Goal: Find contact information: Find contact information

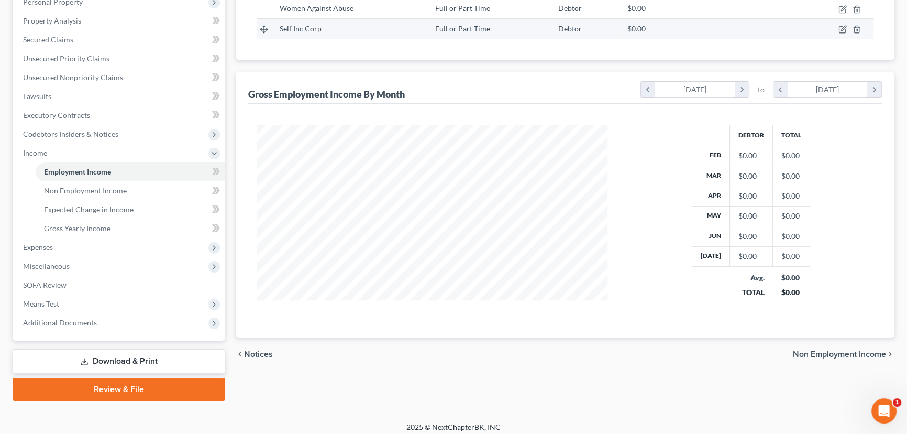
scroll to position [197, 0]
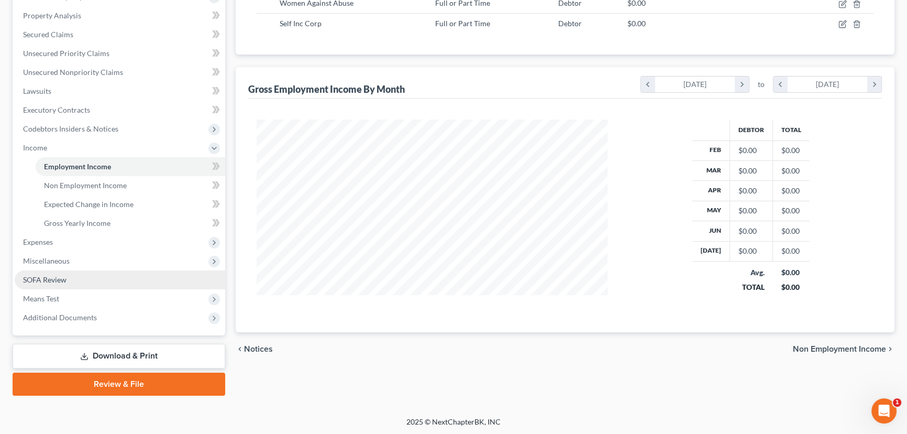
click at [90, 280] on link "SOFA Review" at bounding box center [120, 279] width 211 height 19
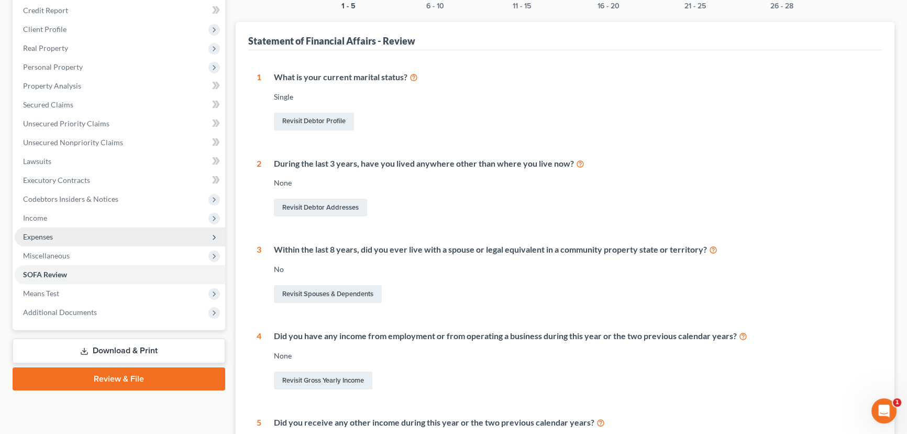
scroll to position [185, 0]
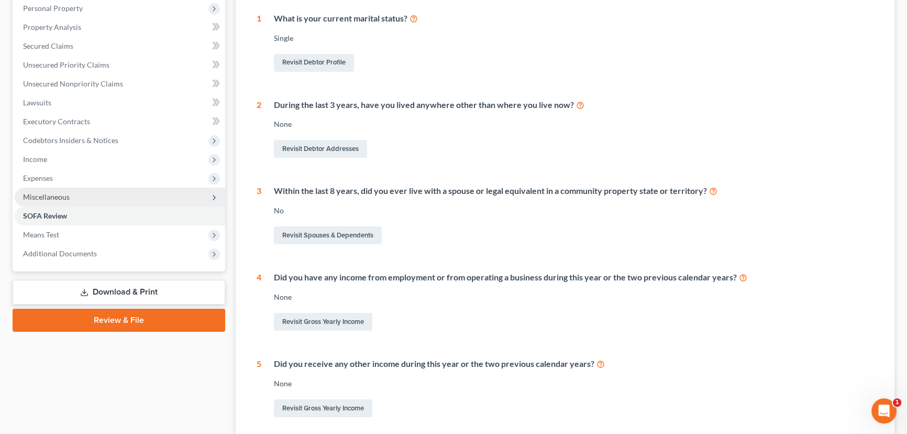
click at [88, 196] on span "Miscellaneous" at bounding box center [120, 197] width 211 height 19
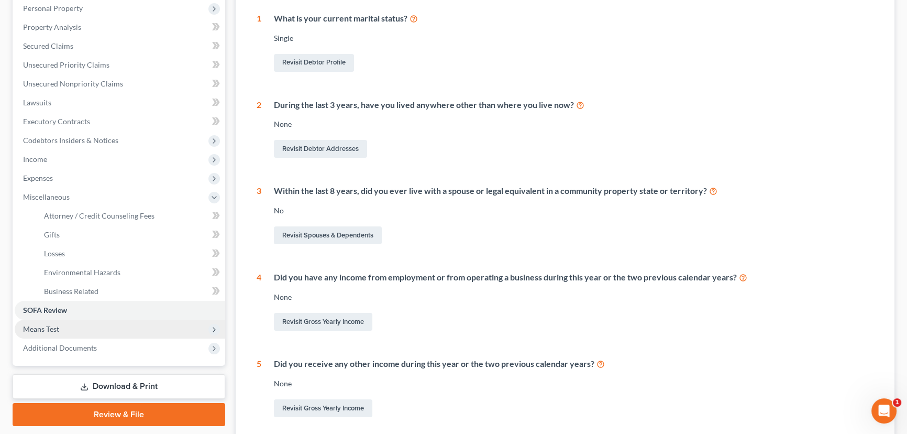
click at [72, 329] on span "Means Test" at bounding box center [120, 329] width 211 height 19
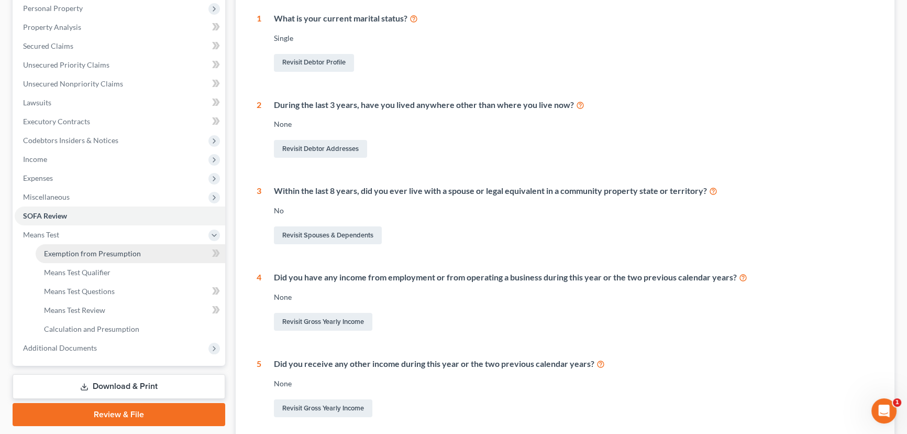
click at [159, 254] on link "Exemption from Presumption" at bounding box center [131, 253] width 190 height 19
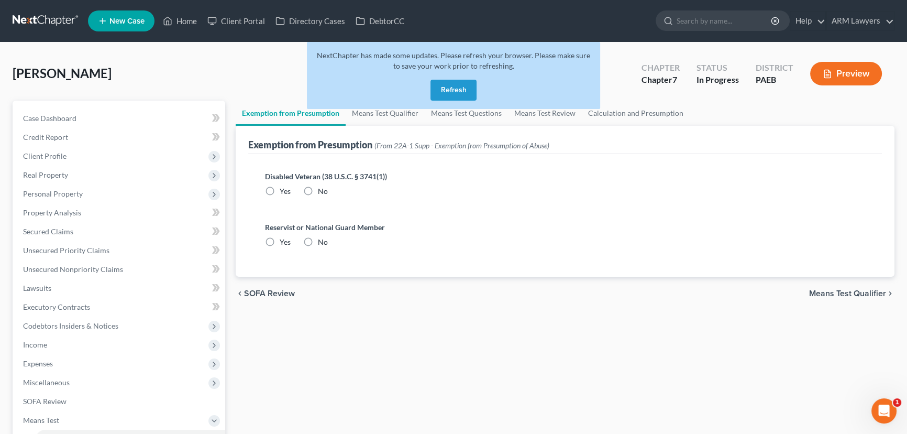
click at [318, 190] on label "No" at bounding box center [323, 191] width 10 height 10
click at [322, 190] on input "No" at bounding box center [325, 189] width 7 height 7
radio input "true"
drag, startPoint x: 309, startPoint y: 240, endPoint x: 285, endPoint y: 259, distance: 30.7
click at [318, 240] on label "No" at bounding box center [323, 242] width 10 height 10
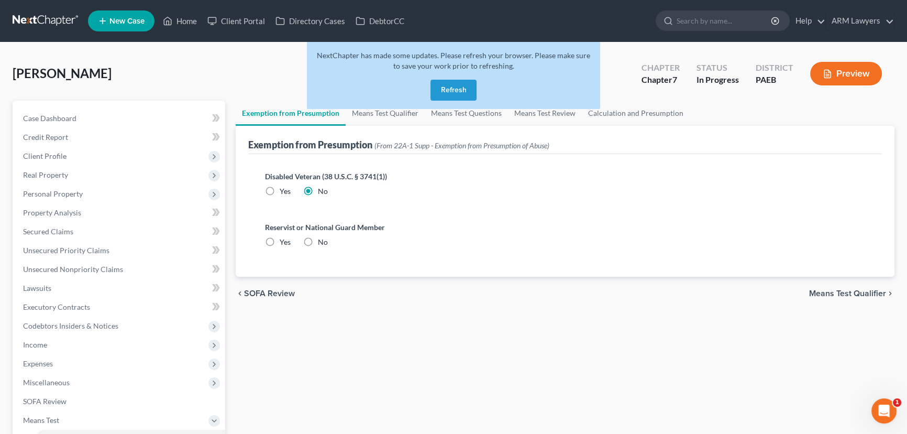
click at [322, 240] on input "No" at bounding box center [325, 240] width 7 height 7
radio input "true"
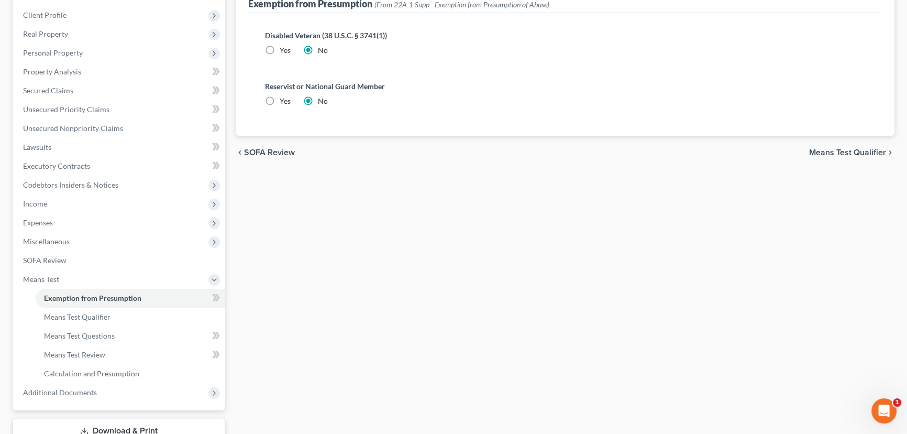
scroll to position [143, 0]
click at [95, 319] on link "Means Test Qualifier" at bounding box center [131, 315] width 190 height 19
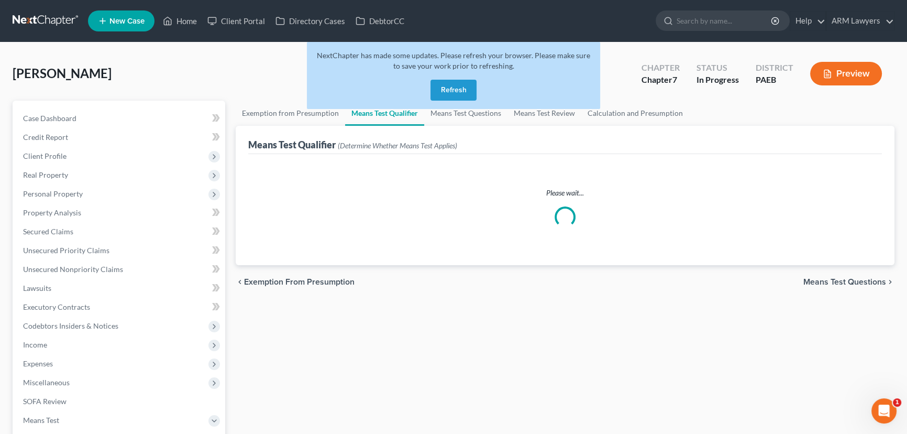
click at [446, 85] on button "Refresh" at bounding box center [454, 90] width 46 height 21
click at [458, 89] on button "Refresh" at bounding box center [454, 90] width 46 height 21
click at [185, 15] on link "Home" at bounding box center [180, 21] width 45 height 19
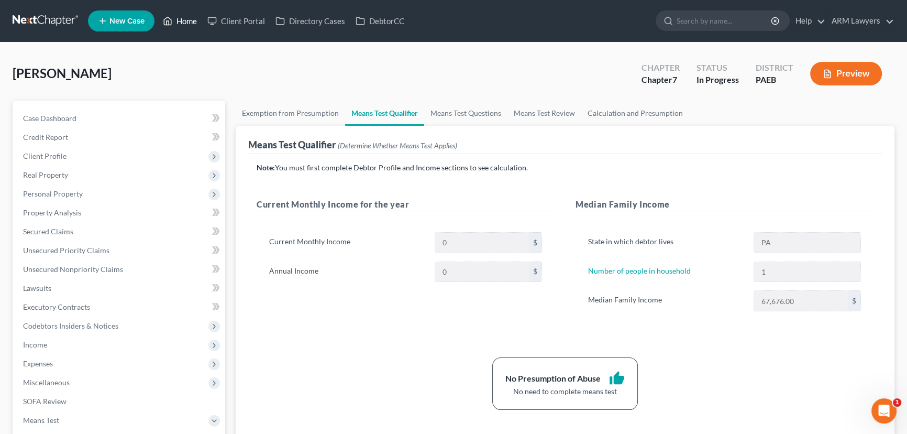
click at [184, 22] on link "Home" at bounding box center [180, 21] width 45 height 19
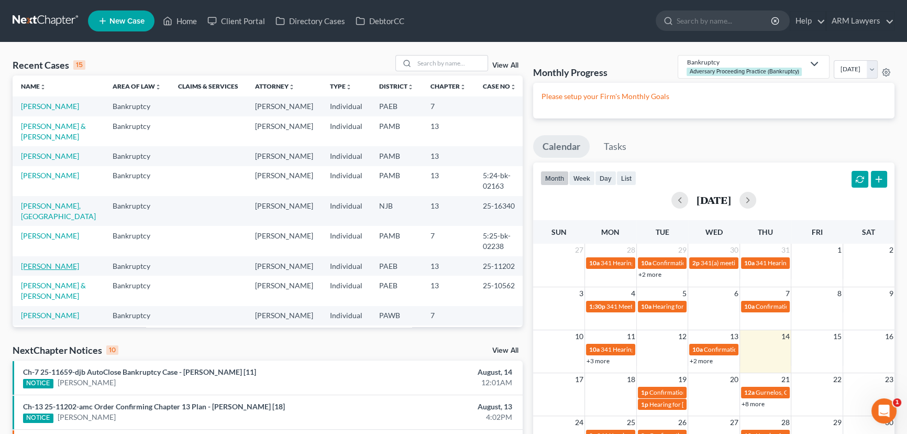
click at [54, 261] on link "Stabene, Doreen" at bounding box center [50, 265] width 58 height 9
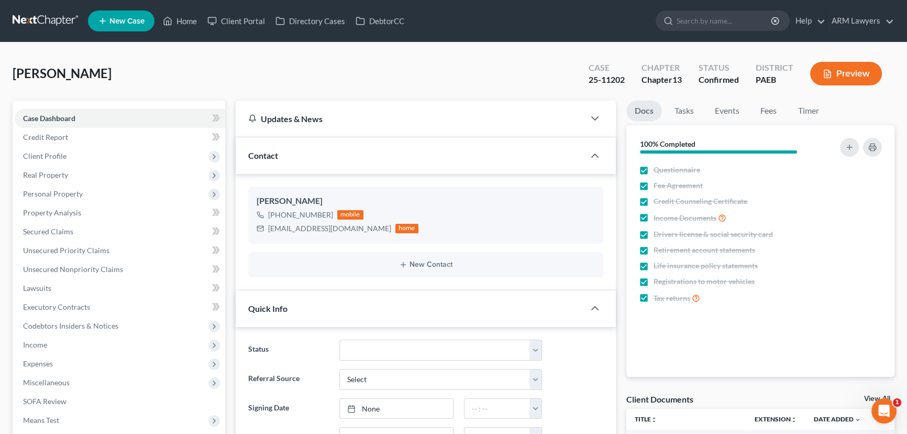
scroll to position [158, 0]
drag, startPoint x: 267, startPoint y: 227, endPoint x: 353, endPoint y: 230, distance: 86.0
click at [353, 230] on div "stabenedoreen@gmail.com home" at bounding box center [338, 229] width 162 height 14
drag, startPoint x: 183, startPoint y: 21, endPoint x: 189, endPoint y: 106, distance: 85.0
click at [183, 21] on link "Home" at bounding box center [180, 21] width 45 height 19
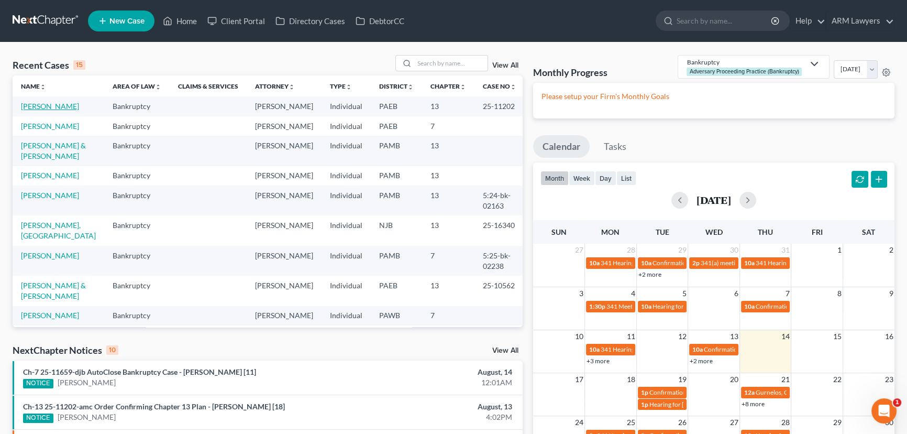
click at [58, 106] on link "Stabene, Doreen" at bounding box center [50, 106] width 58 height 9
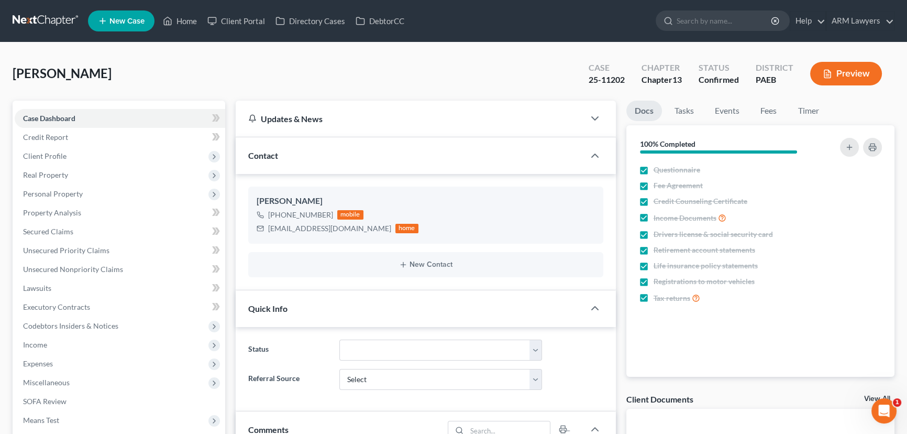
scroll to position [158, 0]
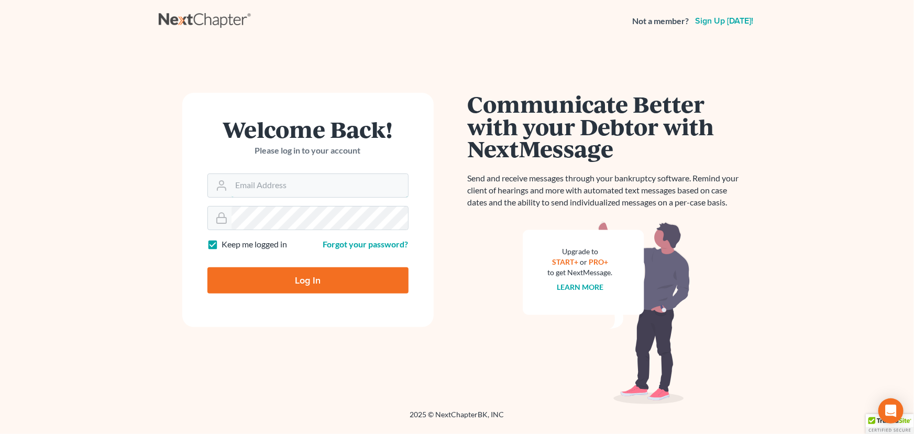
type input "[PERSON_NAME][EMAIL_ADDRESS][DOMAIN_NAME]"
click at [257, 275] on input "Log In" at bounding box center [307, 280] width 201 height 26
type input "Thinking..."
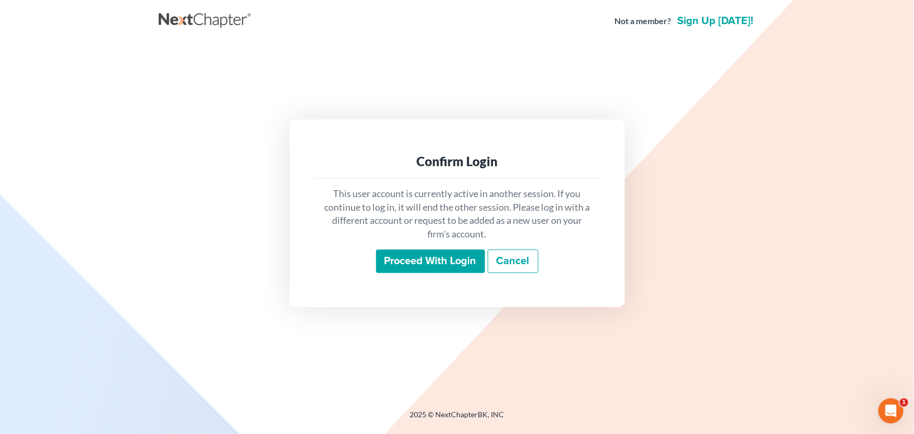
click at [433, 252] on input "Proceed with login" at bounding box center [430, 261] width 109 height 24
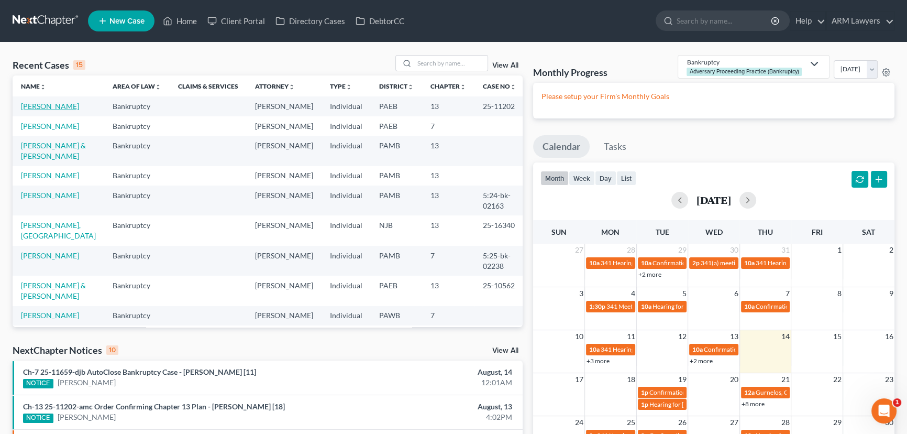
click at [42, 105] on link "Stabene, Doreen" at bounding box center [50, 106] width 58 height 9
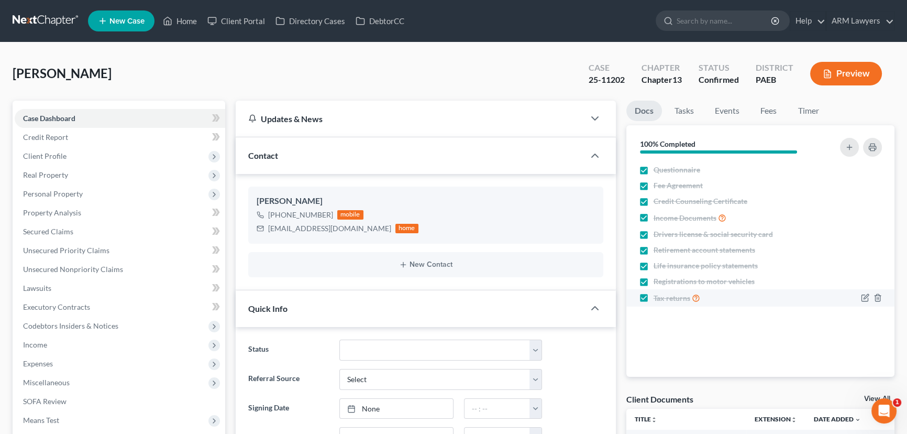
scroll to position [158, 0]
click at [191, 19] on link "Home" at bounding box center [180, 21] width 45 height 19
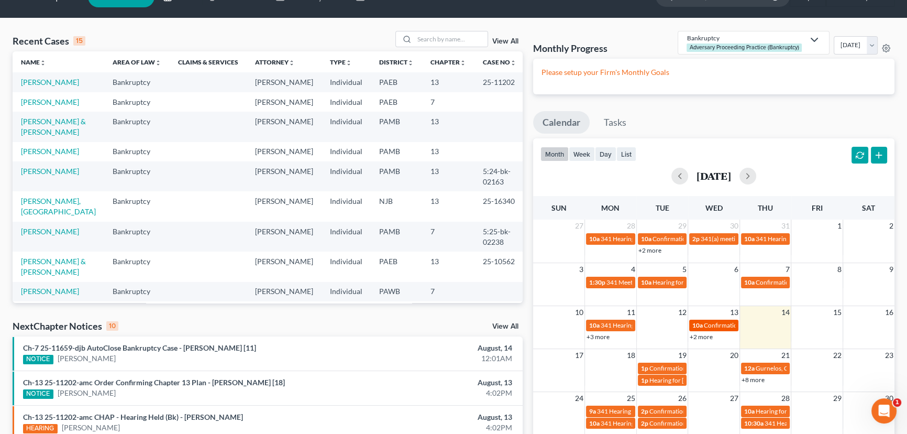
scroll to position [47, 0]
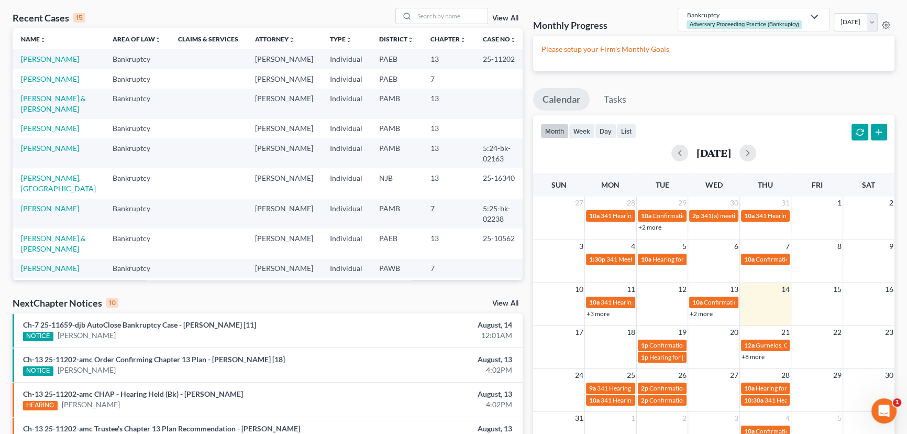
click at [698, 313] on link "+2 more" at bounding box center [701, 314] width 23 height 8
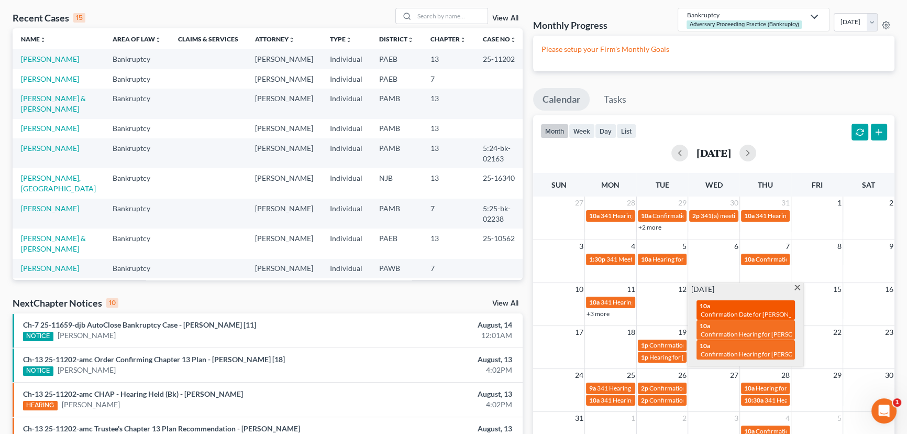
click at [734, 310] on span "Confirmation Date for Hoffman, Madison" at bounding box center [789, 314] width 177 height 8
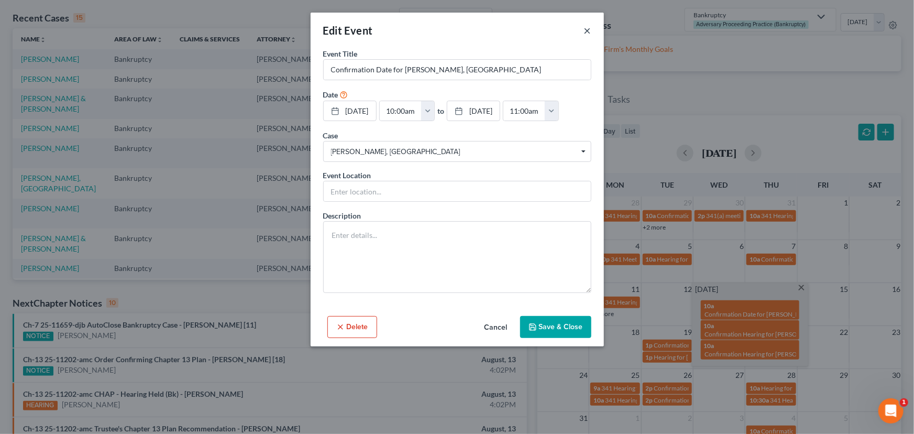
click at [588, 27] on button "×" at bounding box center [587, 30] width 7 height 13
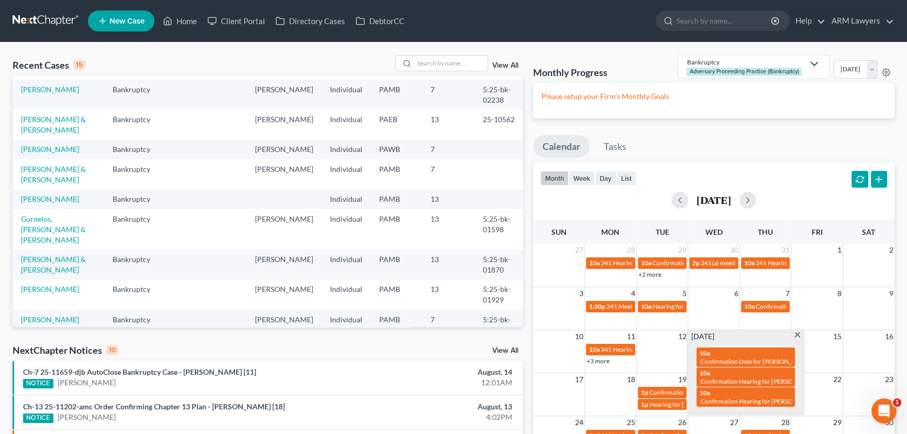
scroll to position [0, 0]
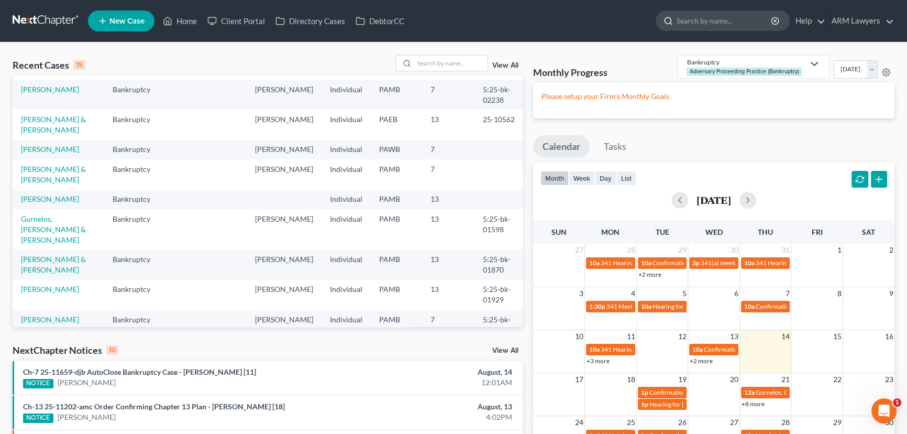
click at [707, 24] on input "search" at bounding box center [725, 20] width 96 height 19
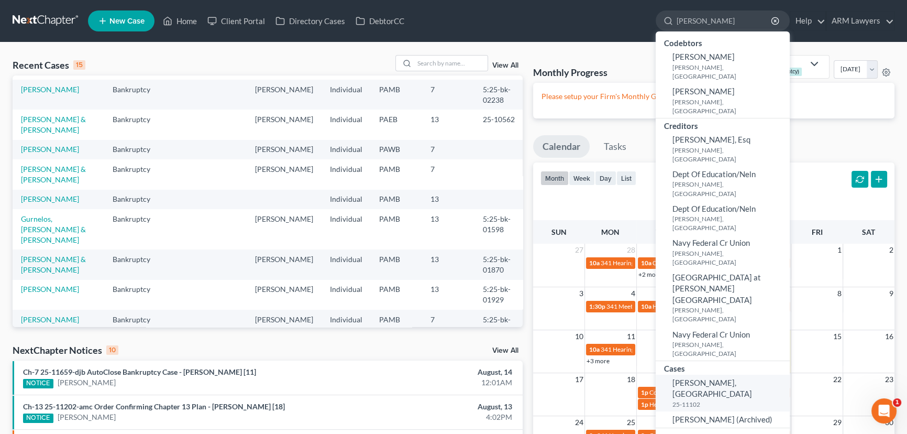
type input "hoff"
click at [716, 400] on small "25-11102" at bounding box center [730, 404] width 115 height 9
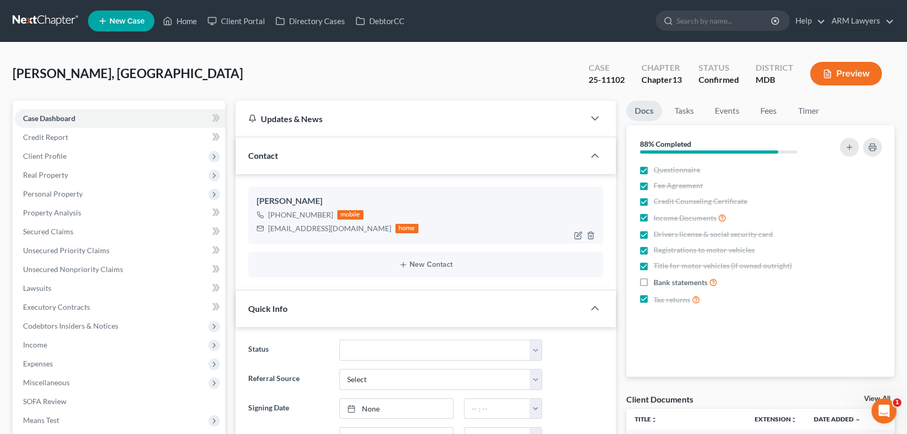
scroll to position [229, 0]
drag, startPoint x: 267, startPoint y: 227, endPoint x: 365, endPoint y: 226, distance: 97.5
click at [365, 226] on div "madisonhoffman8@gmail.com home" at bounding box center [338, 229] width 162 height 14
copy div "madisonhoffman8@gmail.com"
drag, startPoint x: 174, startPoint y: 14, endPoint x: 182, endPoint y: 20, distance: 9.3
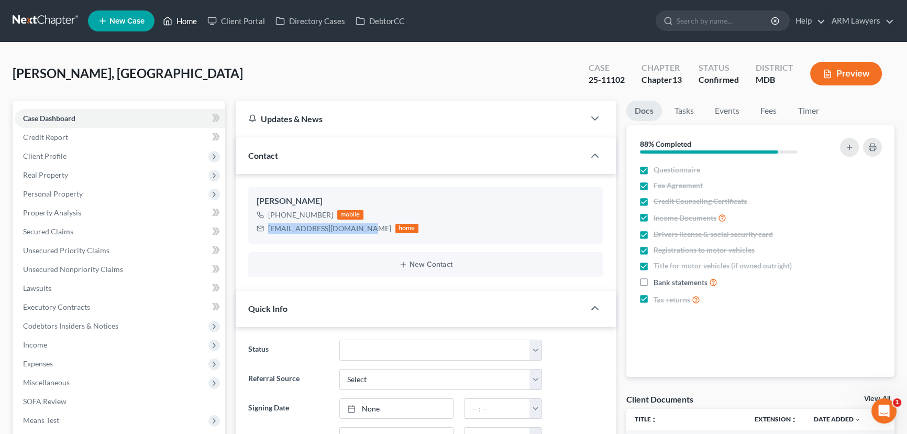
click at [174, 15] on link "Home" at bounding box center [180, 21] width 45 height 19
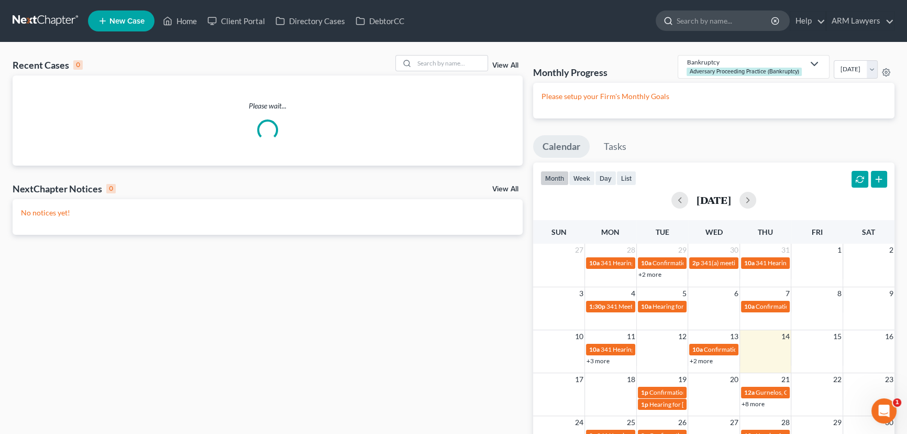
click at [723, 21] on input "search" at bounding box center [725, 20] width 96 height 19
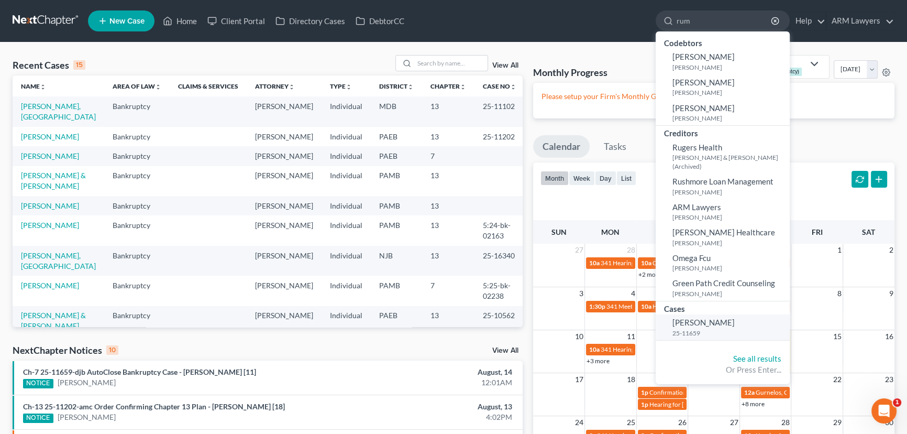
type input "rum"
click at [692, 329] on small "25-11659" at bounding box center [730, 333] width 115 height 9
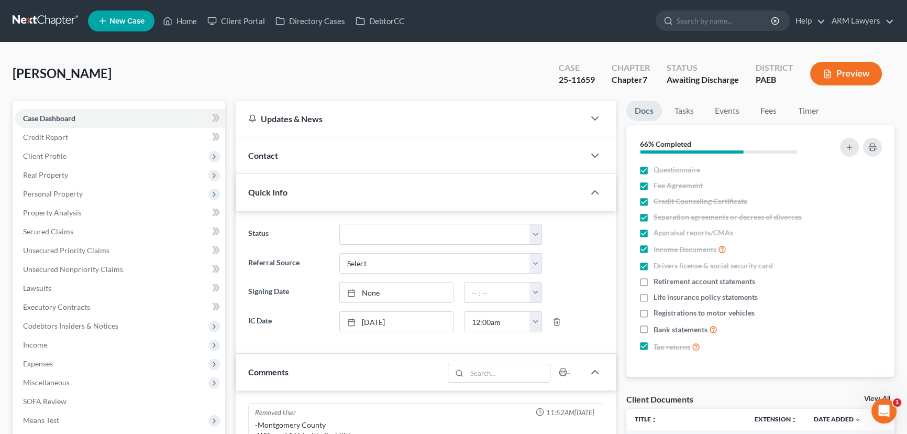
scroll to position [548, 0]
click at [303, 161] on div "Contact" at bounding box center [410, 155] width 349 height 36
